Goal: Transaction & Acquisition: Subscribe to service/newsletter

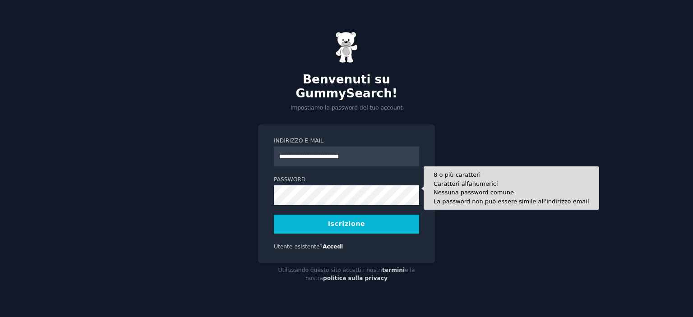
type input "**********"
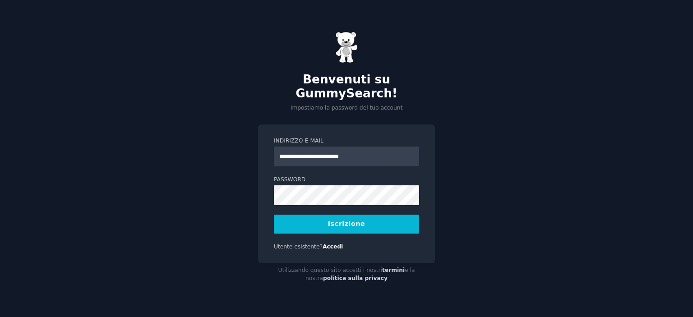
click at [337, 221] on font "Iscrizione" at bounding box center [346, 223] width 37 height 7
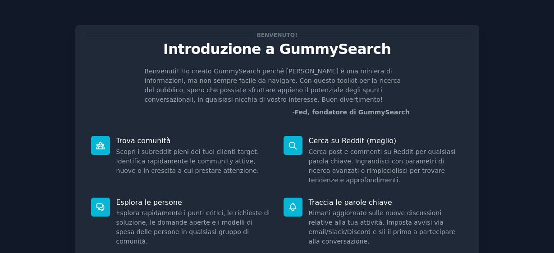
click at [100, 202] on icon at bounding box center [100, 206] width 9 height 9
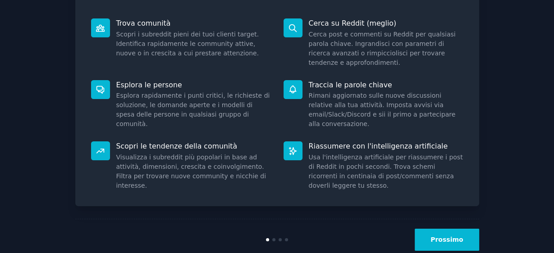
click at [457, 236] on font "Prossimo" at bounding box center [447, 239] width 32 height 7
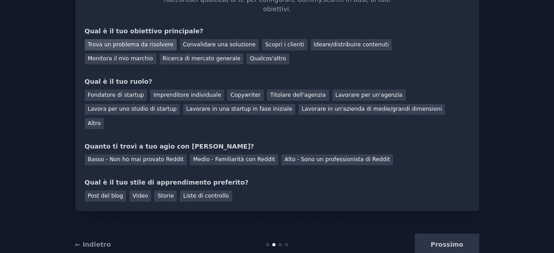
click at [115, 41] on font "Trova un problema da risolvere" at bounding box center [131, 44] width 86 height 6
click at [101, 120] on font "Altro" at bounding box center [94, 123] width 13 height 6
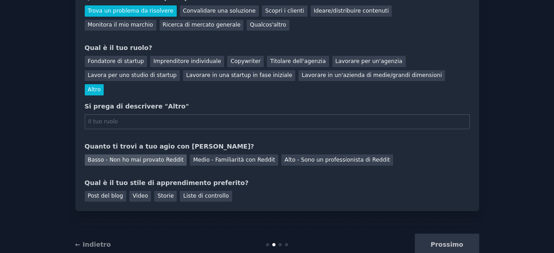
click at [156, 157] on font "Basso - Non ho mai provato Reddit" at bounding box center [136, 160] width 96 height 6
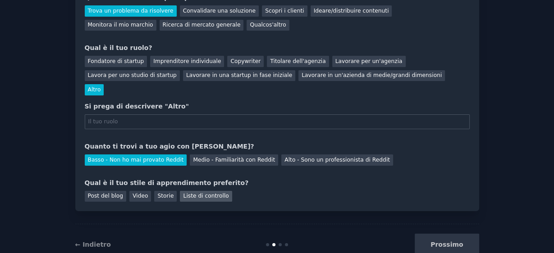
click at [183, 193] on font "Liste di controllo" at bounding box center [206, 196] width 46 height 6
click at [455, 234] on div "Prossimo" at bounding box center [412, 245] width 135 height 22
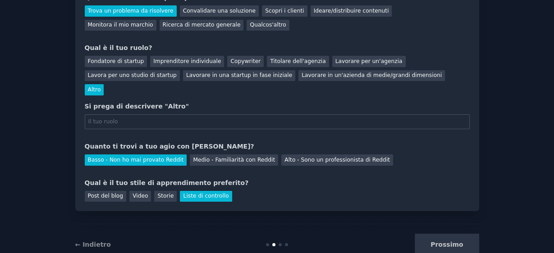
click at [455, 234] on div "Prossimo" at bounding box center [412, 245] width 135 height 22
click at [101, 87] on font "Altro" at bounding box center [94, 90] width 13 height 6
click at [431, 234] on div "Prossimo" at bounding box center [412, 245] width 135 height 22
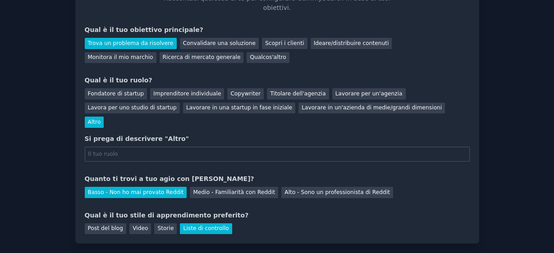
scroll to position [73, 0]
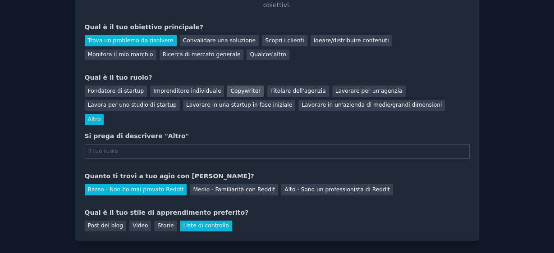
click at [231, 88] on font "Copywriter" at bounding box center [245, 91] width 30 height 6
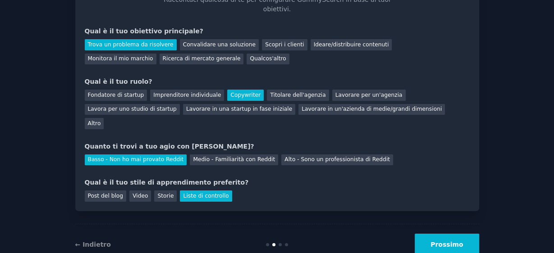
click at [431, 234] on button "Prossimo" at bounding box center [447, 245] width 64 height 22
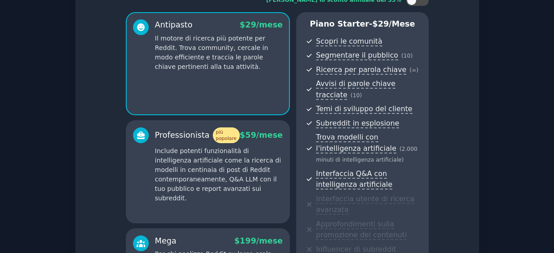
click at [229, 149] on font "Include potenti funzionalità di intelligenza artificiale come la ricerca di mod…" at bounding box center [218, 174] width 126 height 55
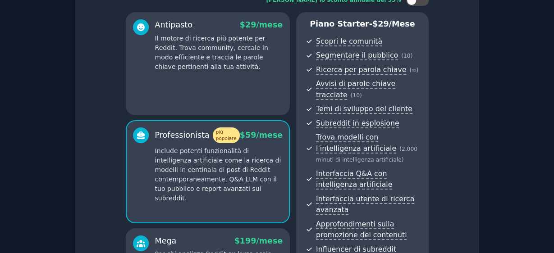
click at [216, 236] on div "Mega $ 199 /mese" at bounding box center [219, 241] width 128 height 11
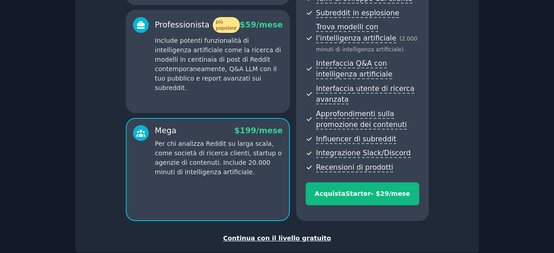
scroll to position [185, 0]
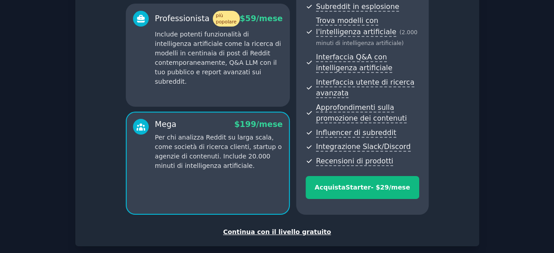
click at [485, 129] on div "Imposta il tuo account Scegli il tuo gusto GummySearch Abilita lo sconto annual…" at bounding box center [277, 57] width 529 height 461
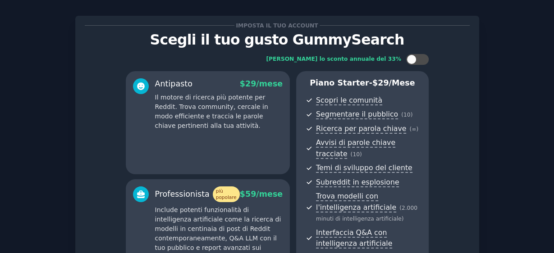
scroll to position [0, 0]
